Goal: Use online tool/utility: Utilize a website feature to perform a specific function

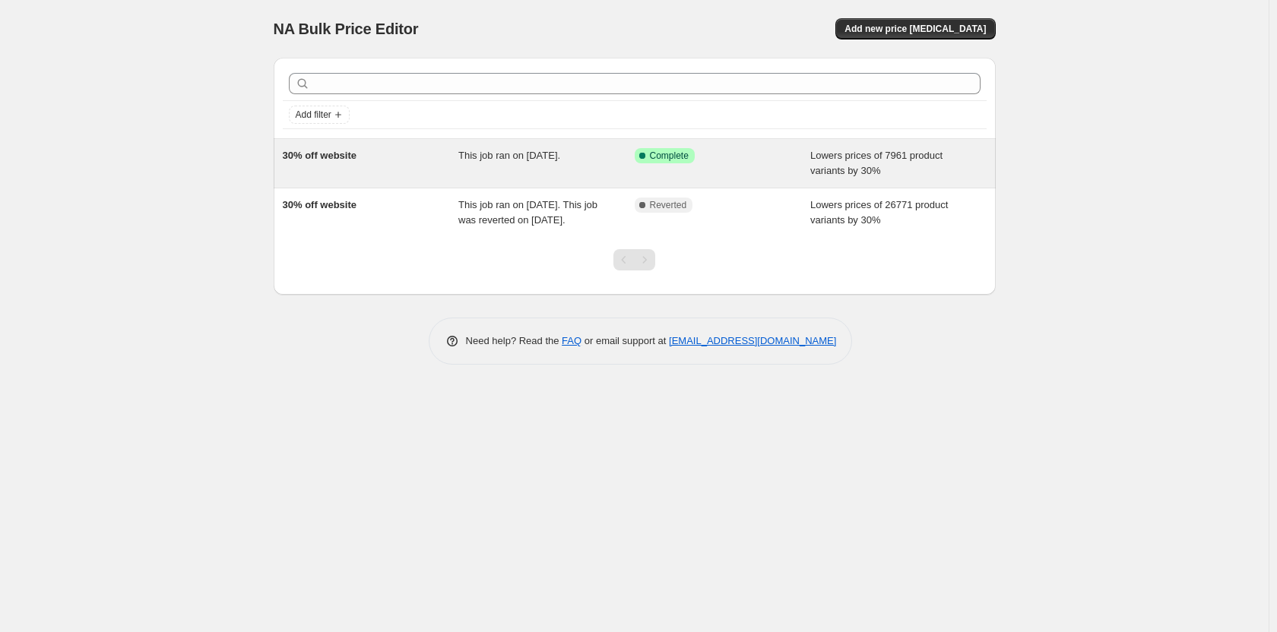
click at [717, 161] on div "Success Complete Complete" at bounding box center [710, 155] width 153 height 15
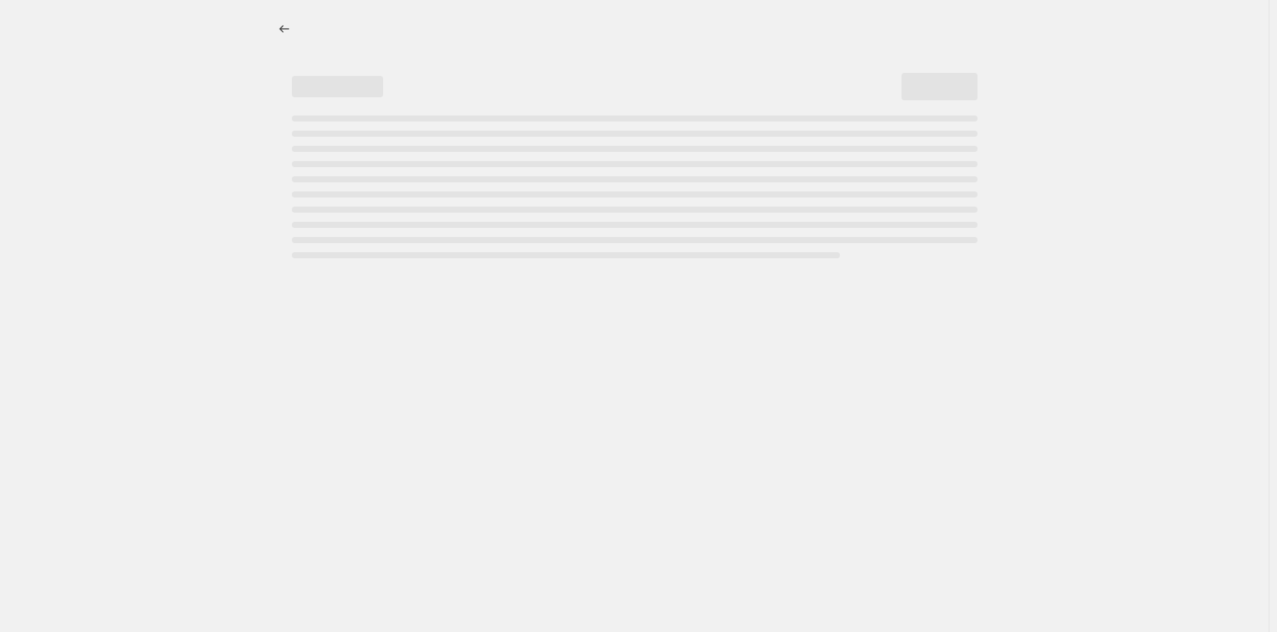
select select "percentage"
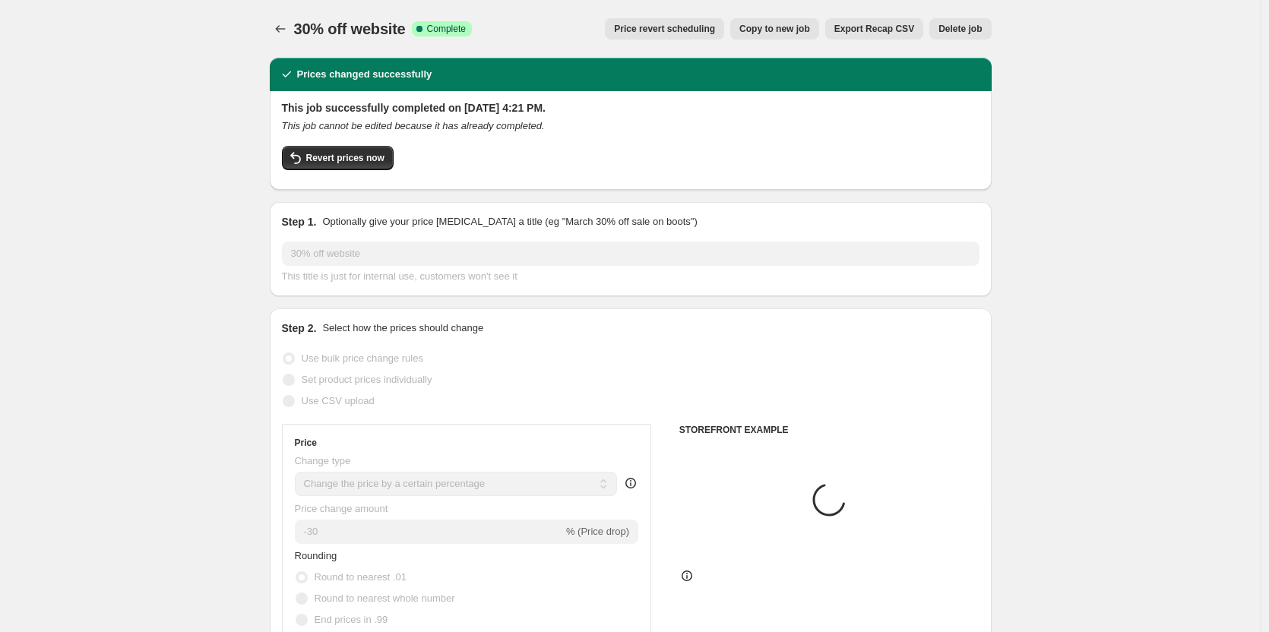
select select "collection"
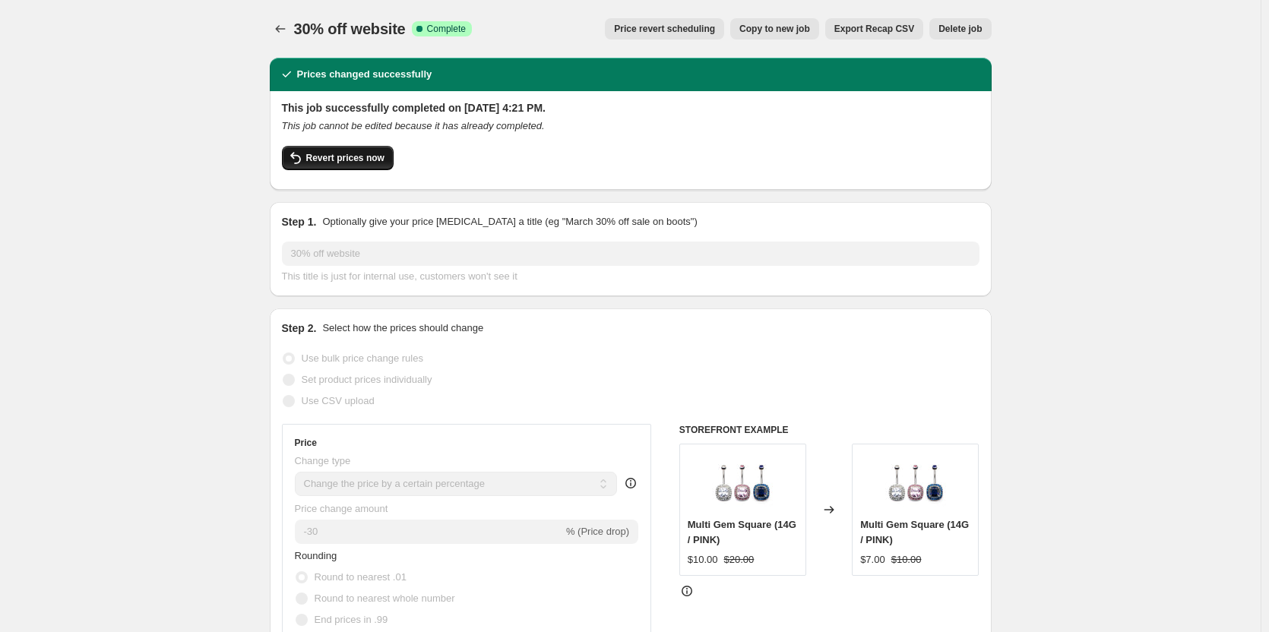
click at [338, 156] on span "Revert prices now" at bounding box center [345, 158] width 78 height 12
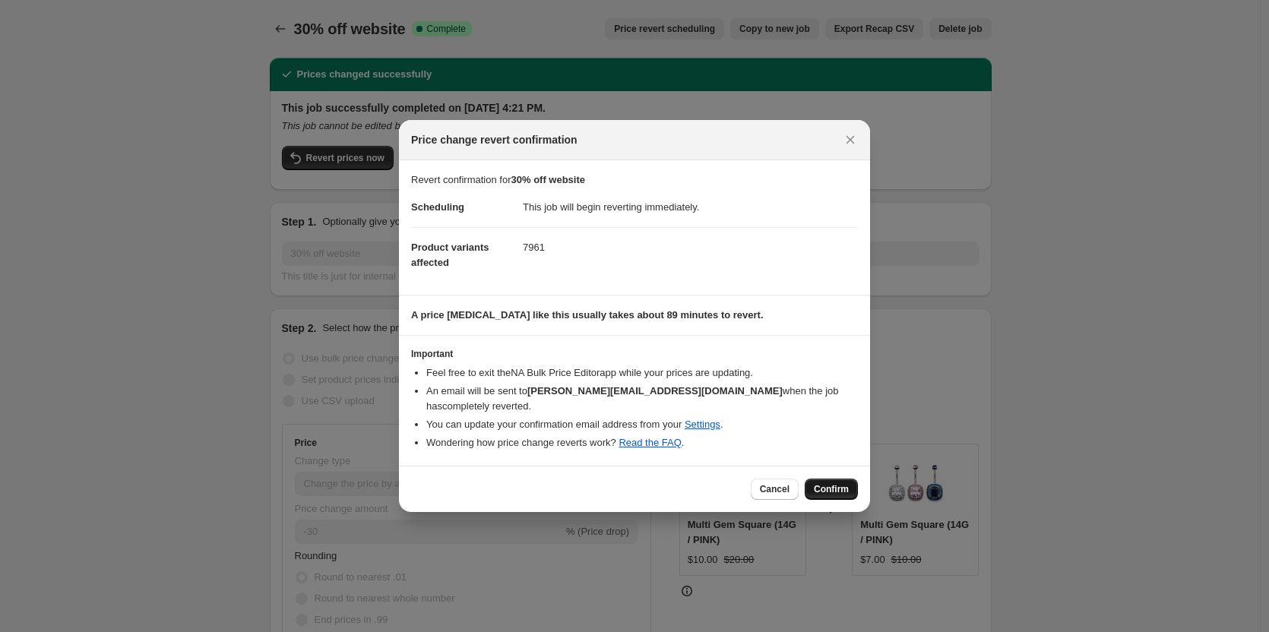
click at [827, 488] on button "Confirm" at bounding box center [831, 489] width 53 height 21
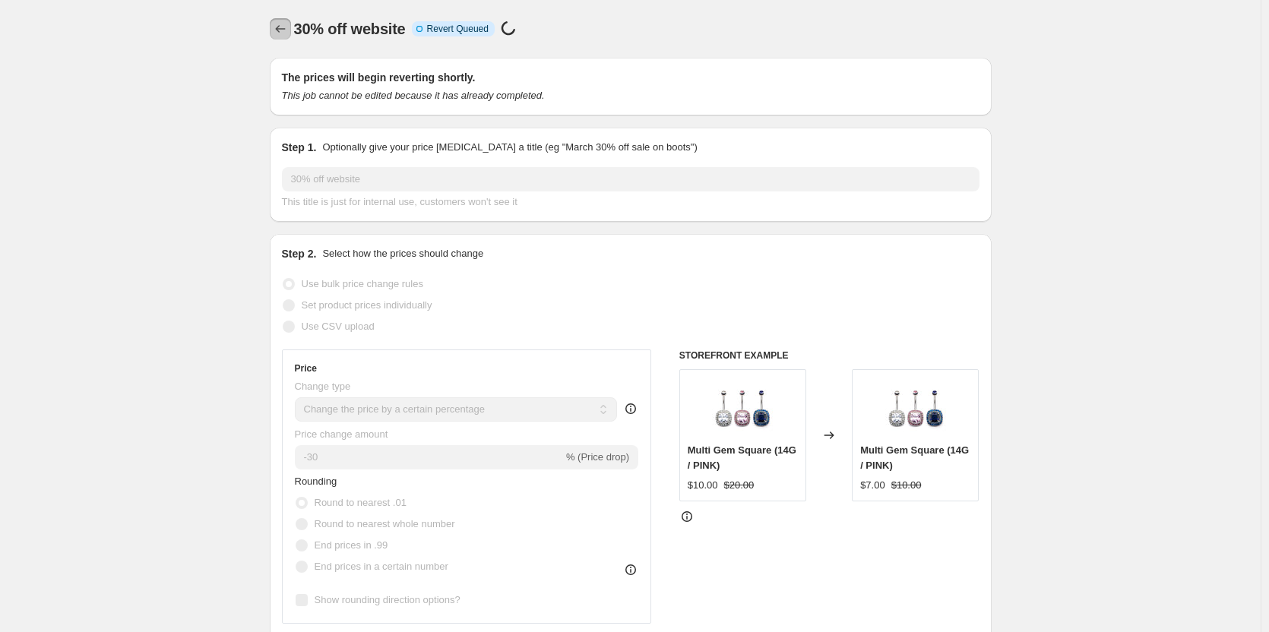
click at [280, 33] on icon "Price change jobs" at bounding box center [280, 28] width 15 height 15
